Goal: Use online tool/utility: Utilize a website feature to perform a specific function

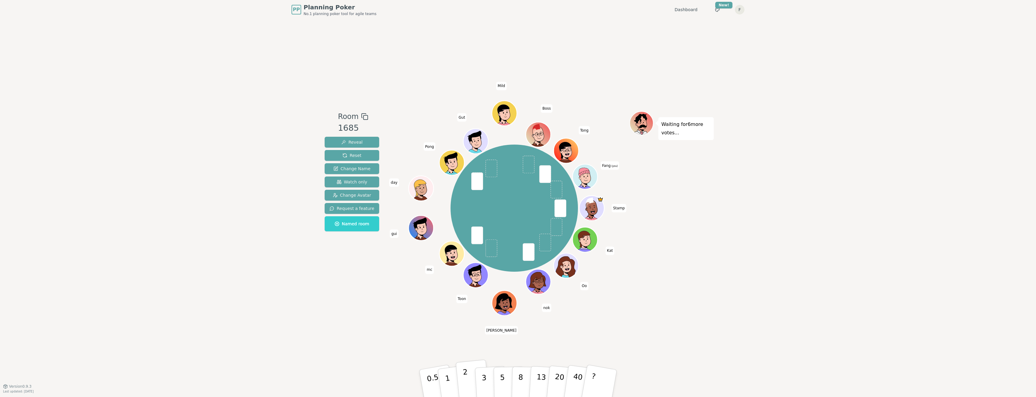
click at [471, 381] on button "2" at bounding box center [472, 383] width 34 height 48
click at [484, 381] on p "3" at bounding box center [484, 383] width 7 height 33
click at [466, 382] on p "2" at bounding box center [466, 384] width 8 height 33
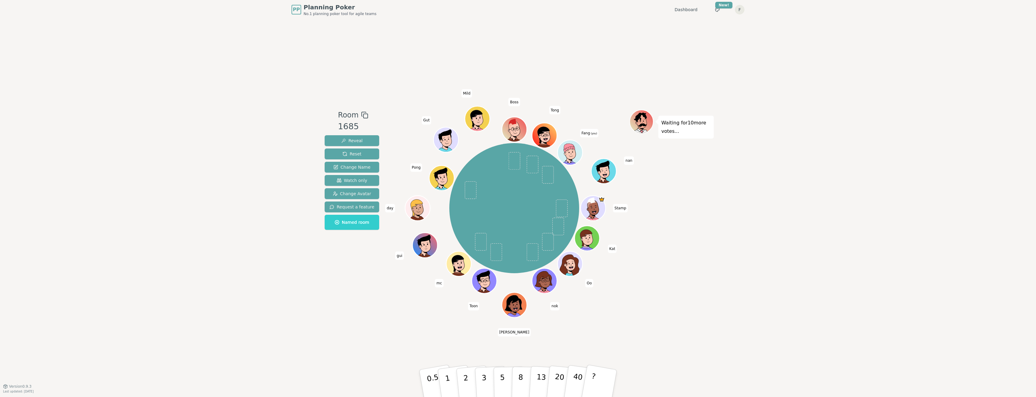
drag, startPoint x: 561, startPoint y: 91, endPoint x: 860, endPoint y: 188, distance: 314.7
click at [860, 188] on div "PP Planning Poker No.1 planning poker tool for agile teams Dashboard Toggle the…" at bounding box center [518, 198] width 1036 height 397
click at [467, 379] on p "2" at bounding box center [466, 384] width 8 height 33
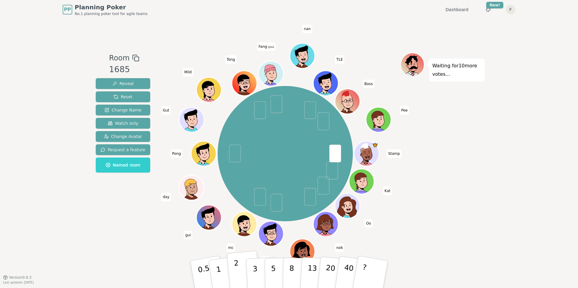
click at [242, 272] on button "2" at bounding box center [244, 275] width 34 height 48
click at [259, 272] on button "3" at bounding box center [262, 274] width 33 height 47
click at [76, 229] on div "PP Planning Poker No.1 planning poker tool for agile teams Dashboard Toggle the…" at bounding box center [289, 144] width 578 height 288
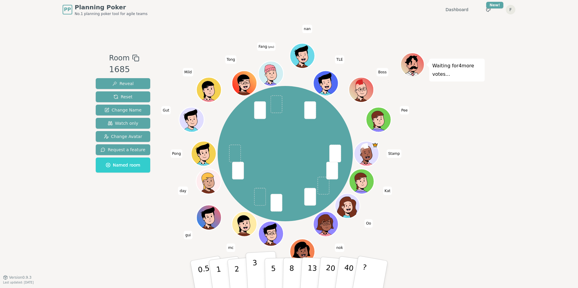
click at [255, 269] on p "3" at bounding box center [255, 275] width 7 height 33
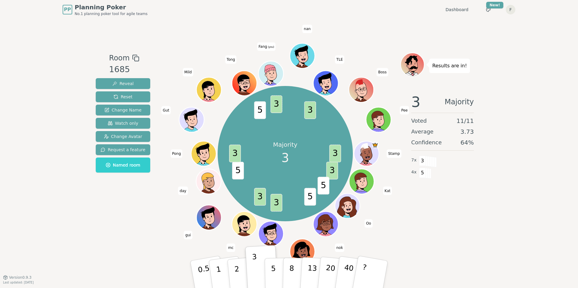
drag, startPoint x: 274, startPoint y: 271, endPoint x: 578, endPoint y: 279, distance: 304.2
click at [578, 279] on div "PP Planning Poker No.1 planning poker tool for agile teams Dashboard Toggle the…" at bounding box center [289, 144] width 578 height 288
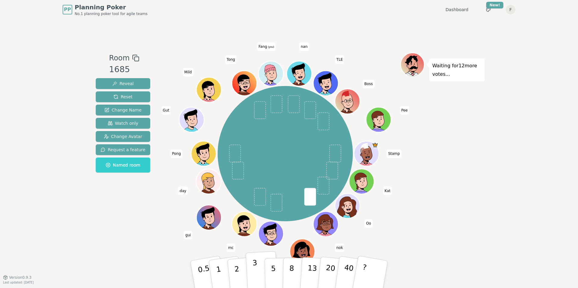
click at [253, 272] on p "3" at bounding box center [255, 275] width 7 height 33
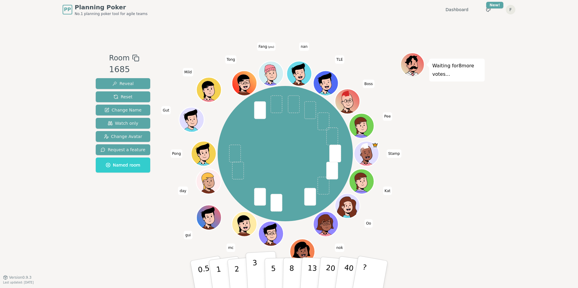
click at [253, 277] on p "3" at bounding box center [255, 275] width 7 height 33
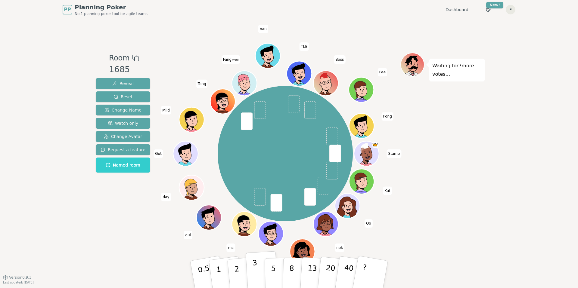
click at [255, 272] on p "3" at bounding box center [255, 275] width 7 height 33
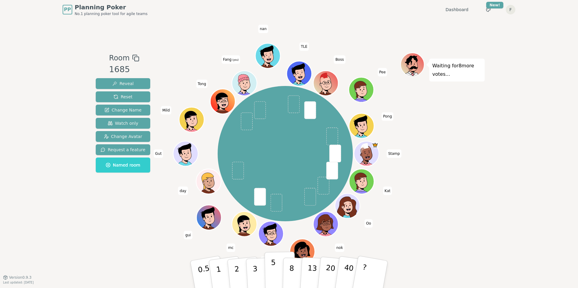
click at [273, 269] on p "5" at bounding box center [273, 275] width 5 height 33
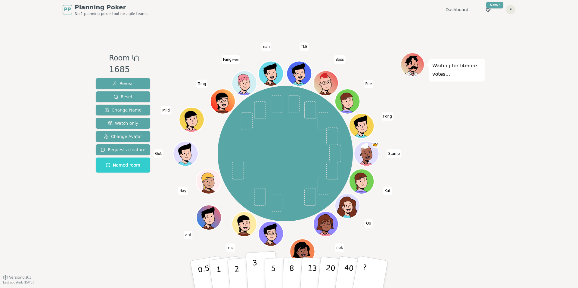
click at [253, 274] on p "3" at bounding box center [255, 275] width 7 height 33
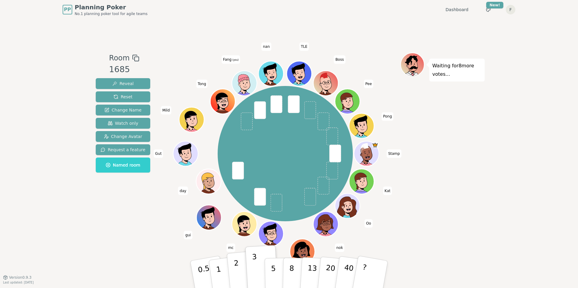
click at [235, 275] on button "2" at bounding box center [244, 275] width 34 height 48
